Goal: Task Accomplishment & Management: Manage account settings

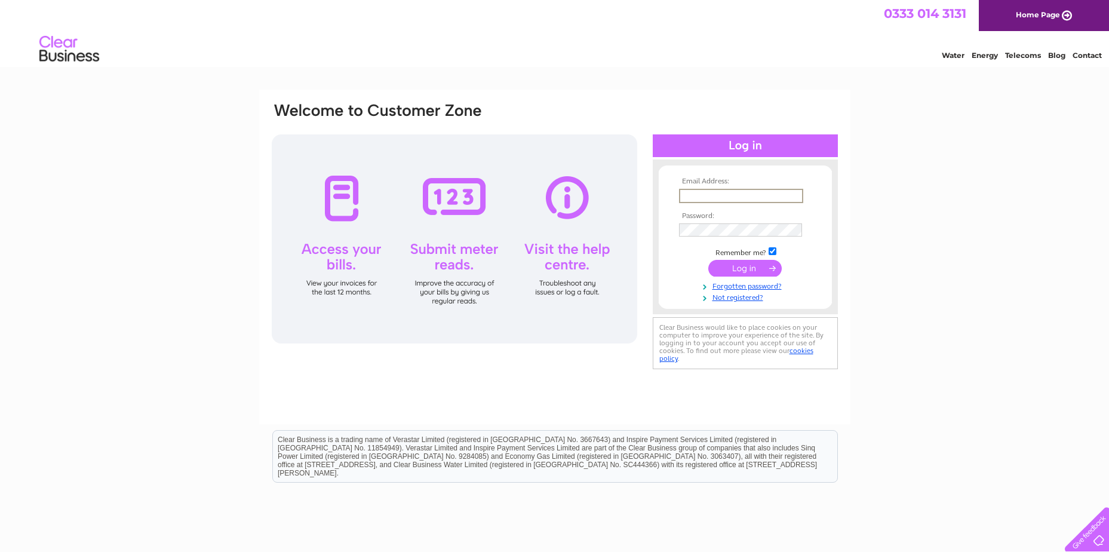
click at [686, 192] on input "text" at bounding box center [741, 196] width 124 height 14
type input "sit_finap@gea.com"
click at [736, 269] on input "submit" at bounding box center [744, 267] width 73 height 17
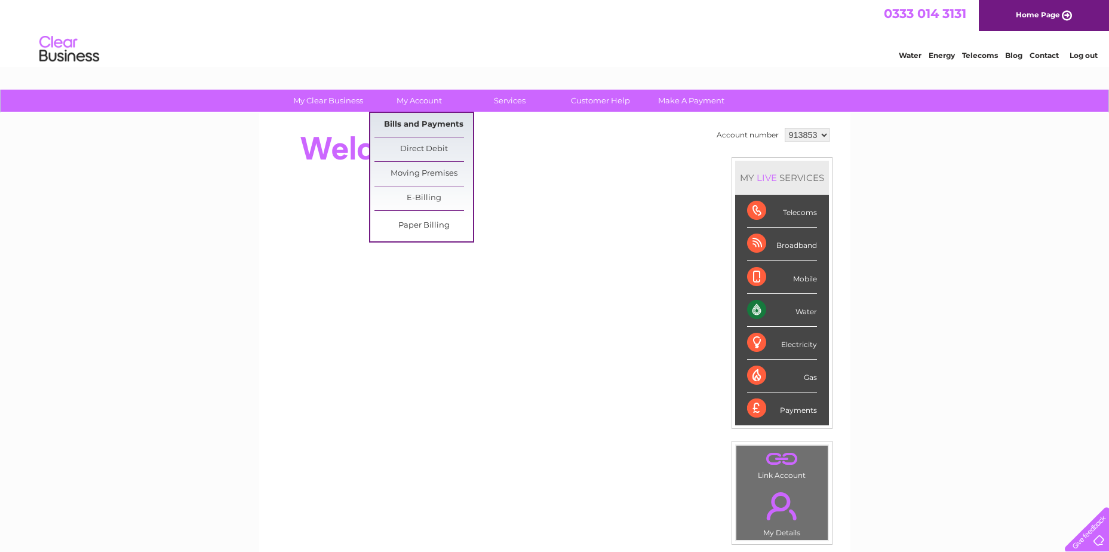
click at [400, 126] on link "Bills and Payments" at bounding box center [423, 125] width 99 height 24
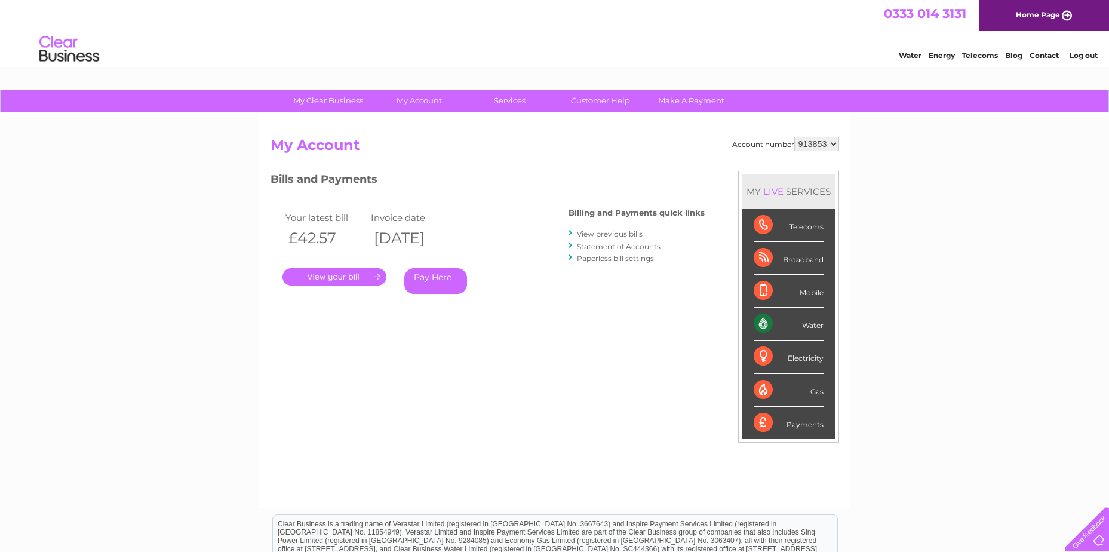
click at [346, 274] on link "." at bounding box center [334, 276] width 104 height 17
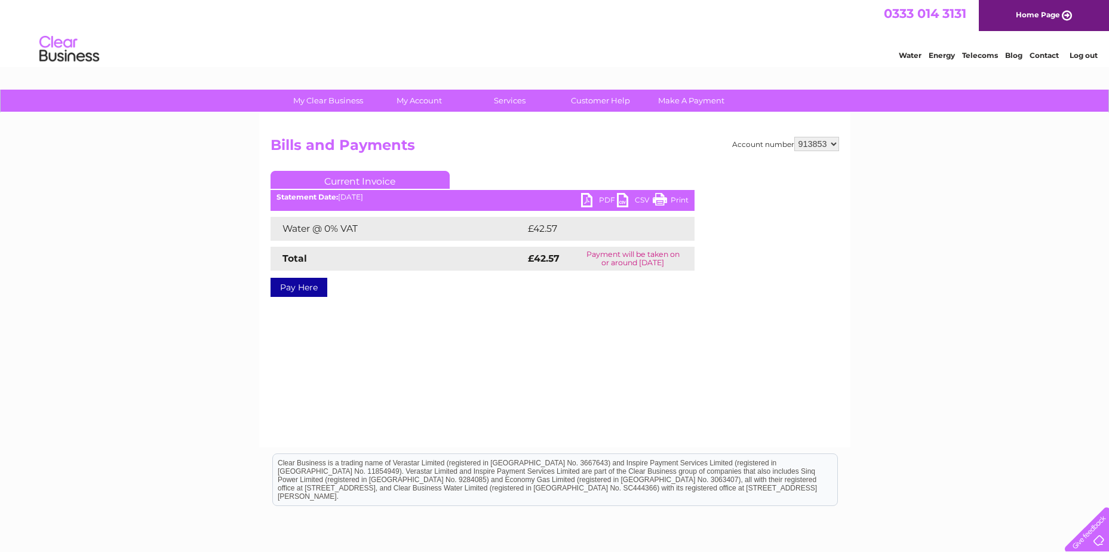
click at [586, 196] on link "PDF" at bounding box center [599, 201] width 36 height 17
click at [1077, 56] on link "Log out" at bounding box center [1083, 55] width 28 height 9
